Goal: Obtain resource: Obtain resource

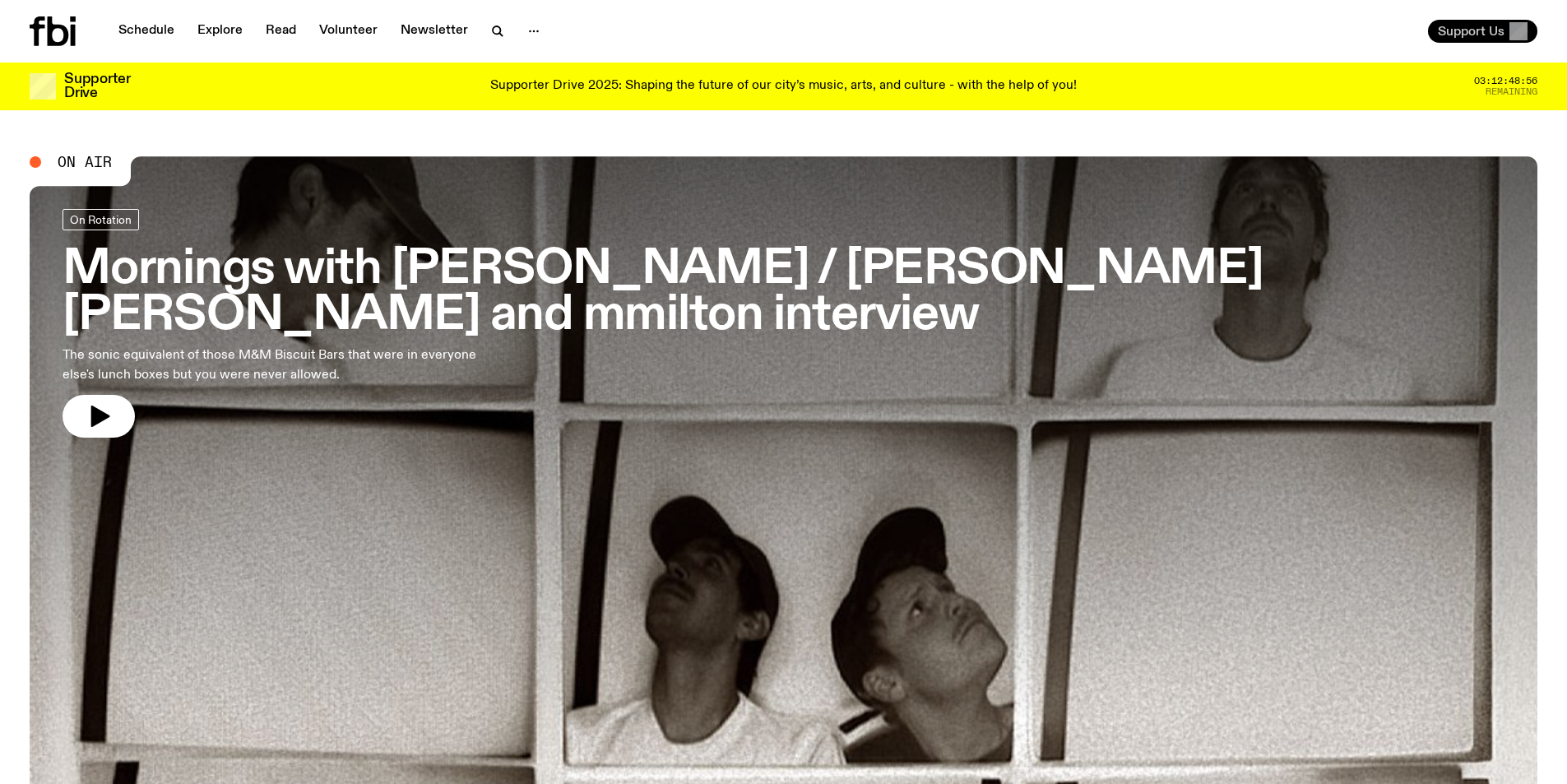
click at [1482, 29] on span "Support Us" at bounding box center [1471, 31] width 66 height 15
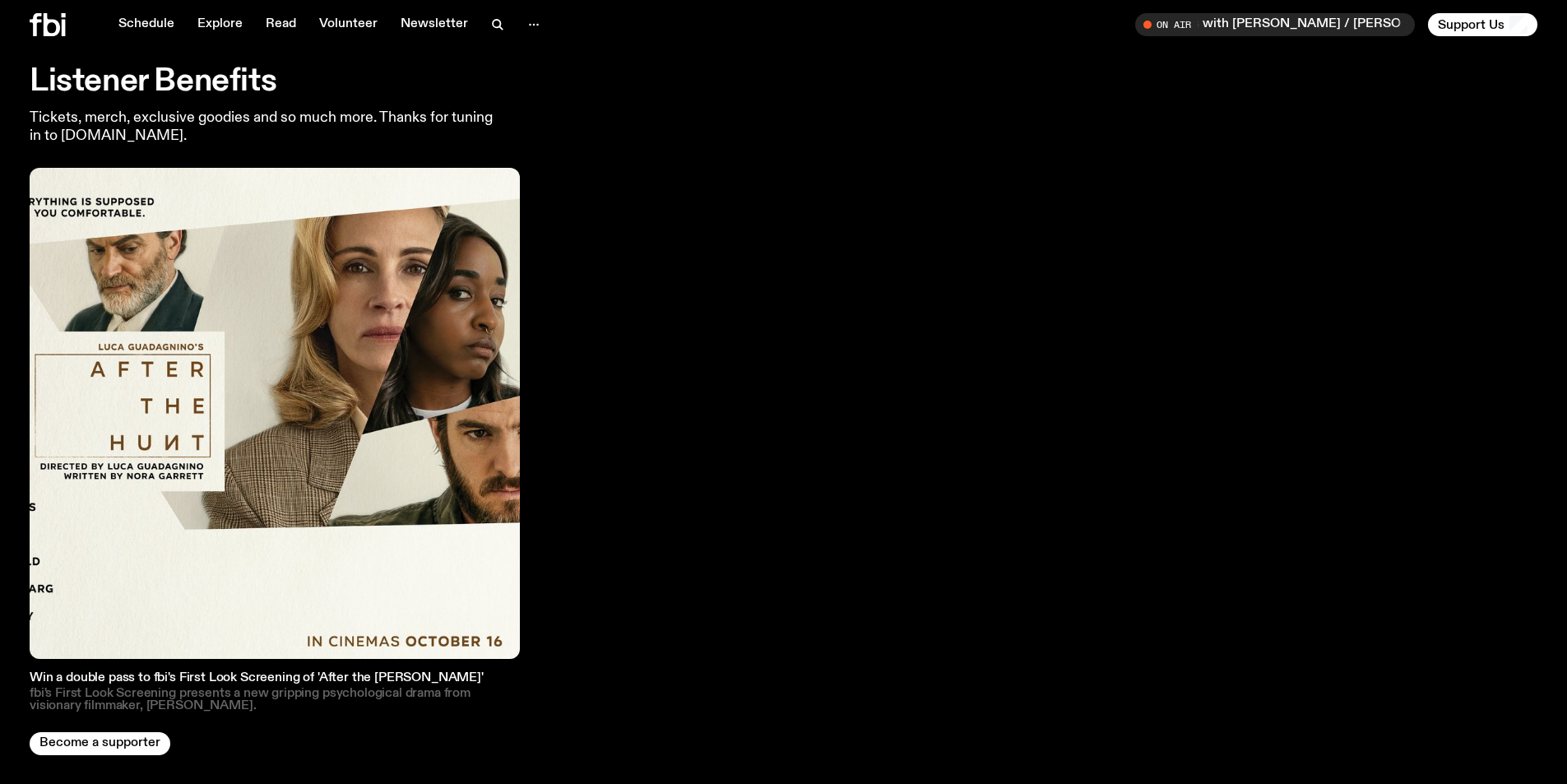
scroll to position [2943, 0]
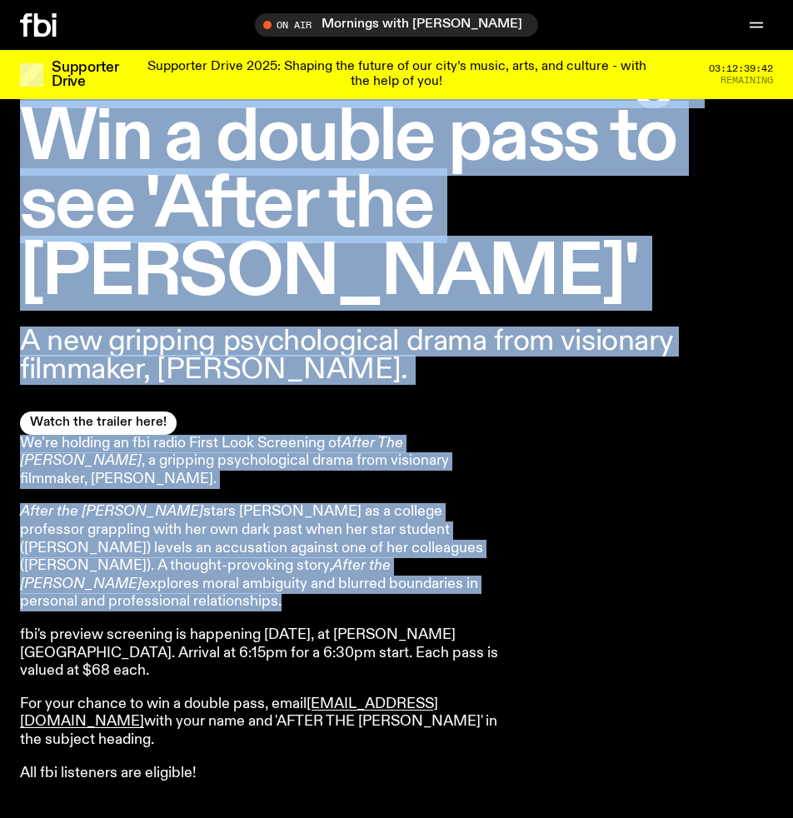
scroll to position [658, 0]
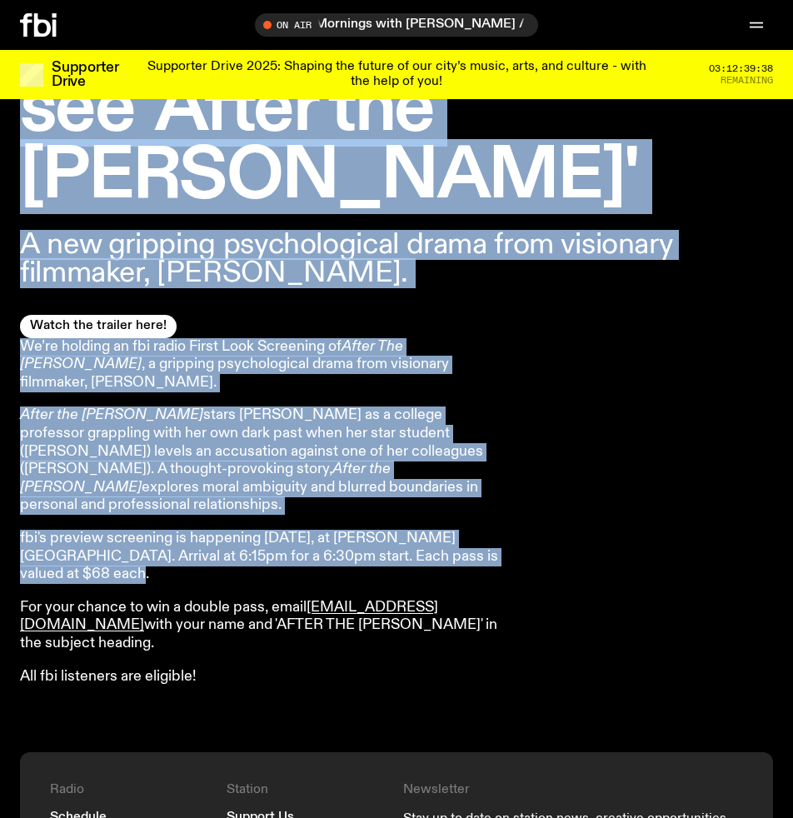
drag, startPoint x: 28, startPoint y: 133, endPoint x: 590, endPoint y: 486, distance: 663.1
click at [590, 486] on div "First Look Screening: Win a double pass to see 'After the [PERSON_NAME]' A new …" at bounding box center [396, 120] width 793 height 1264
copy div "First Look Screening: Win a double pass to see 'After the [PERSON_NAME]' A new …"
click at [536, 373] on div "We’re holding an fbi radio First Look Screening of After The Hunt , a gripping …" at bounding box center [396, 512] width 753 height 348
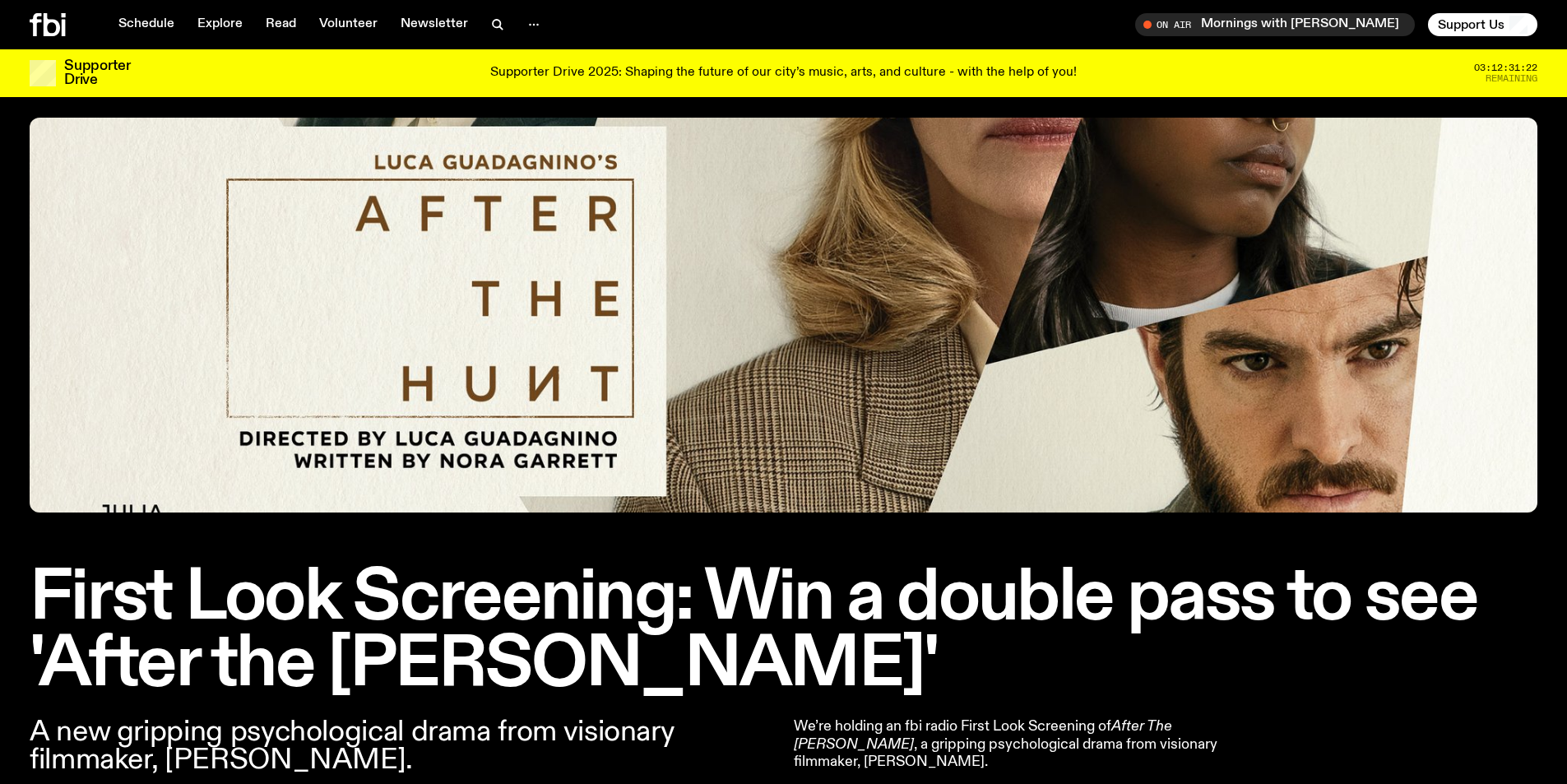
scroll to position [0, 0]
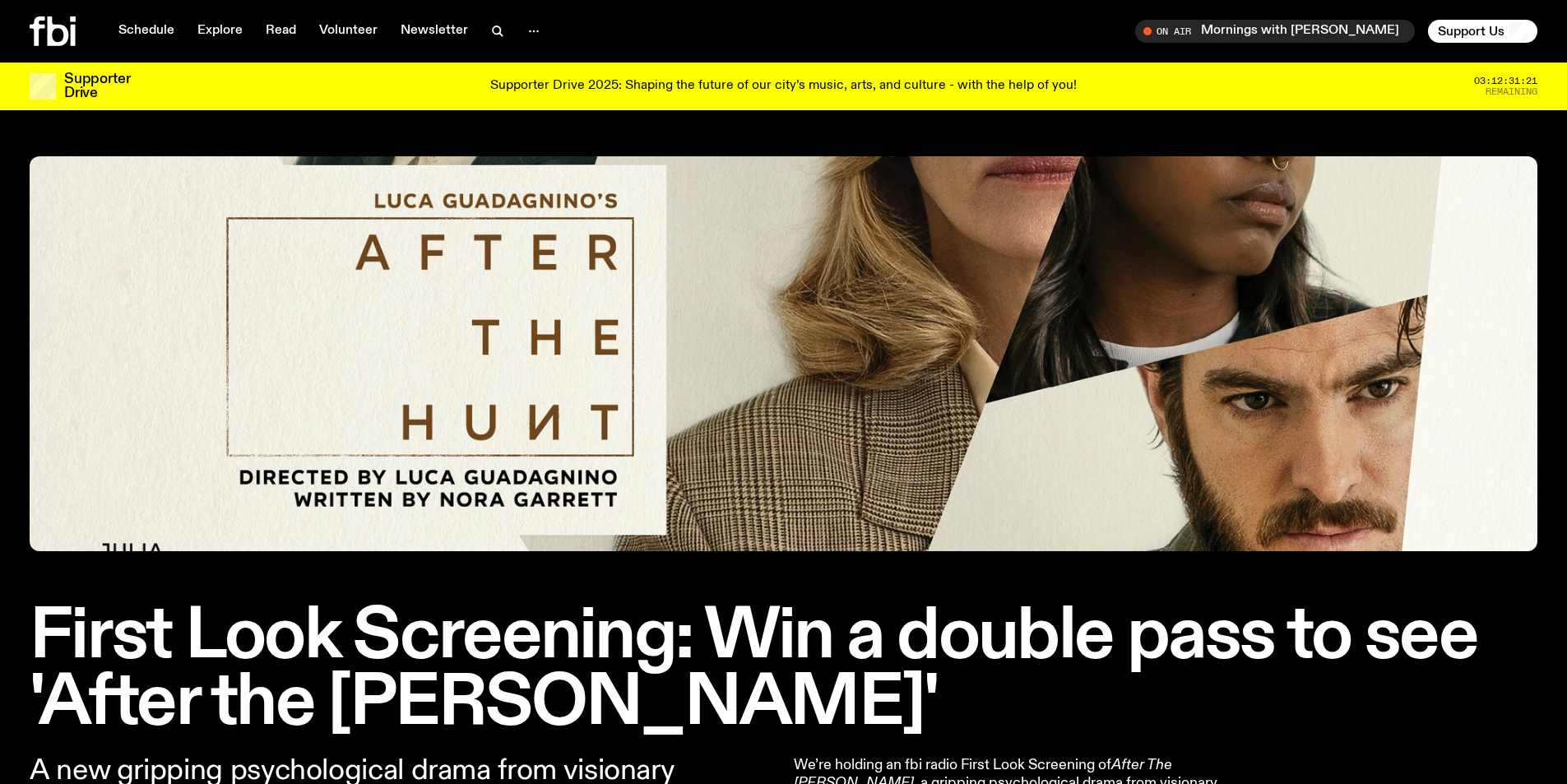
click at [862, 376] on img at bounding box center [784, 353] width 1509 height 395
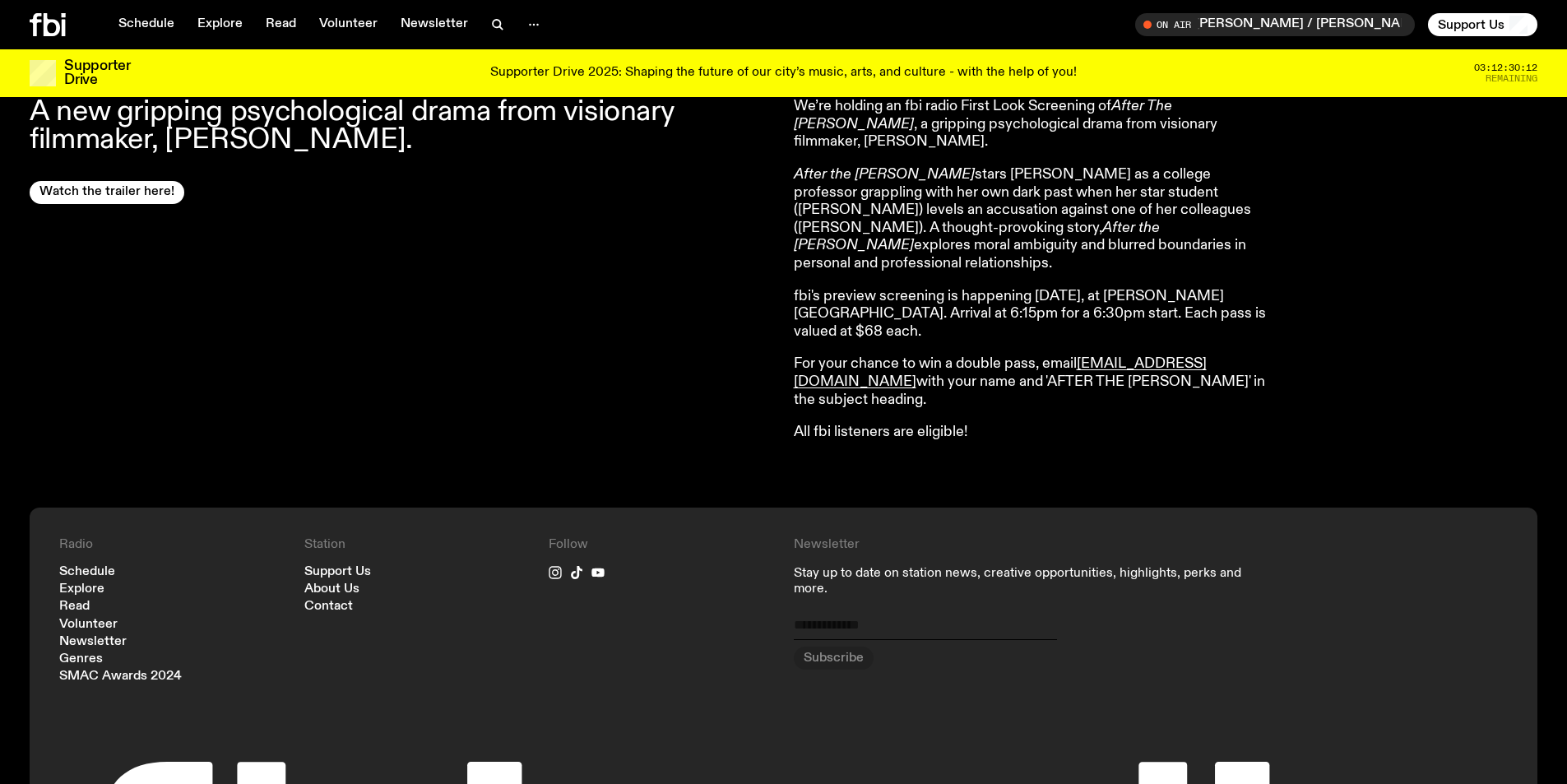
scroll to position [481, 0]
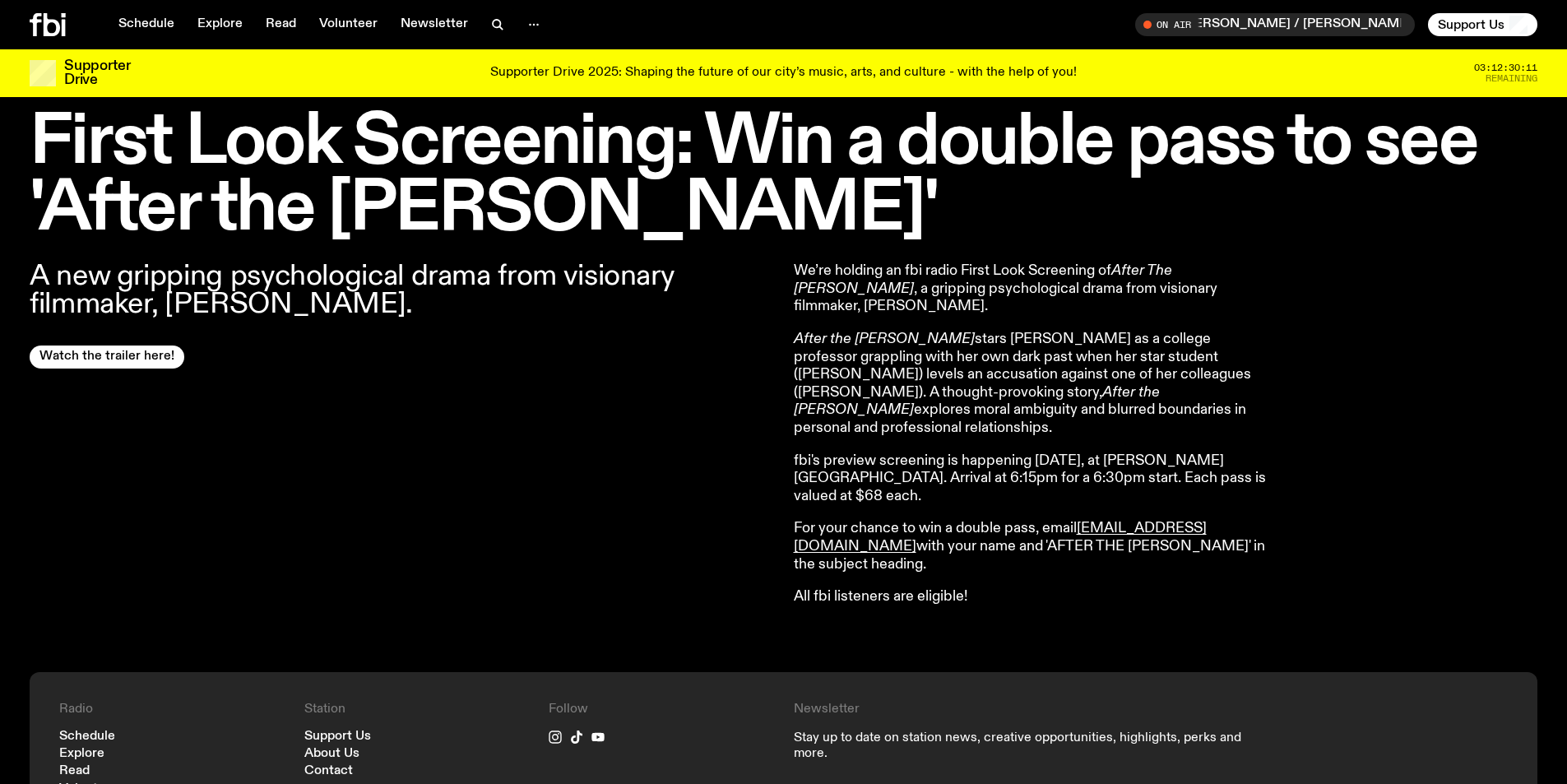
click at [1344, 342] on div "We’re holding an fbi radio First Look Screening of After The Hunt , a gripping …" at bounding box center [1167, 434] width 745 height 344
click at [1361, 371] on div "We’re holding an fbi radio First Look Screening of After The Hunt , a gripping …" at bounding box center [1167, 434] width 745 height 344
click at [1084, 410] on p "After the Hunt stars Julia Roberts as a college professor grappling with her ow…" at bounding box center [1031, 384] width 474 height 107
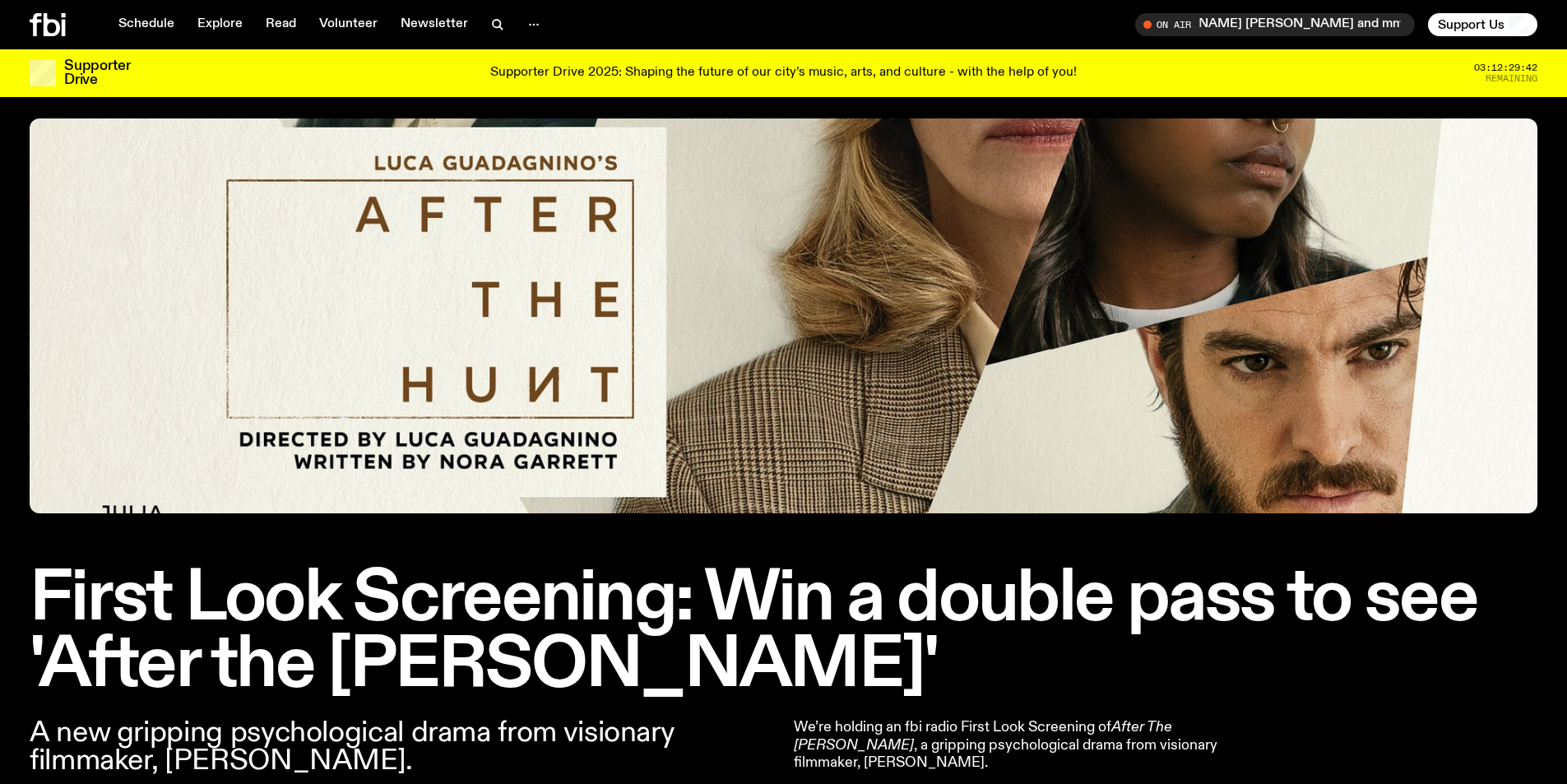
scroll to position [0, 0]
